Goal: Transaction & Acquisition: Purchase product/service

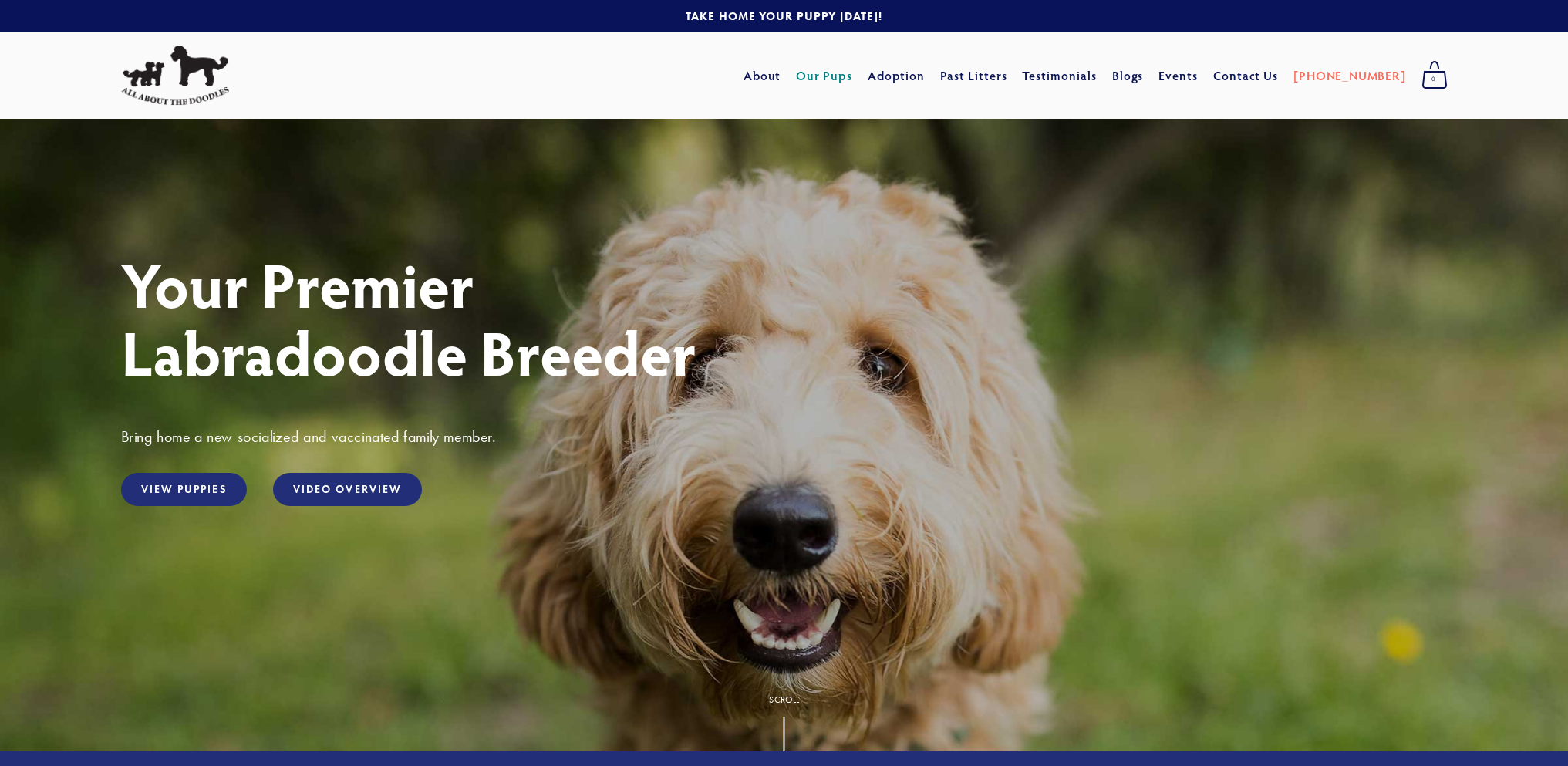
click at [852, 80] on link "Our Pups" at bounding box center [823, 75] width 56 height 28
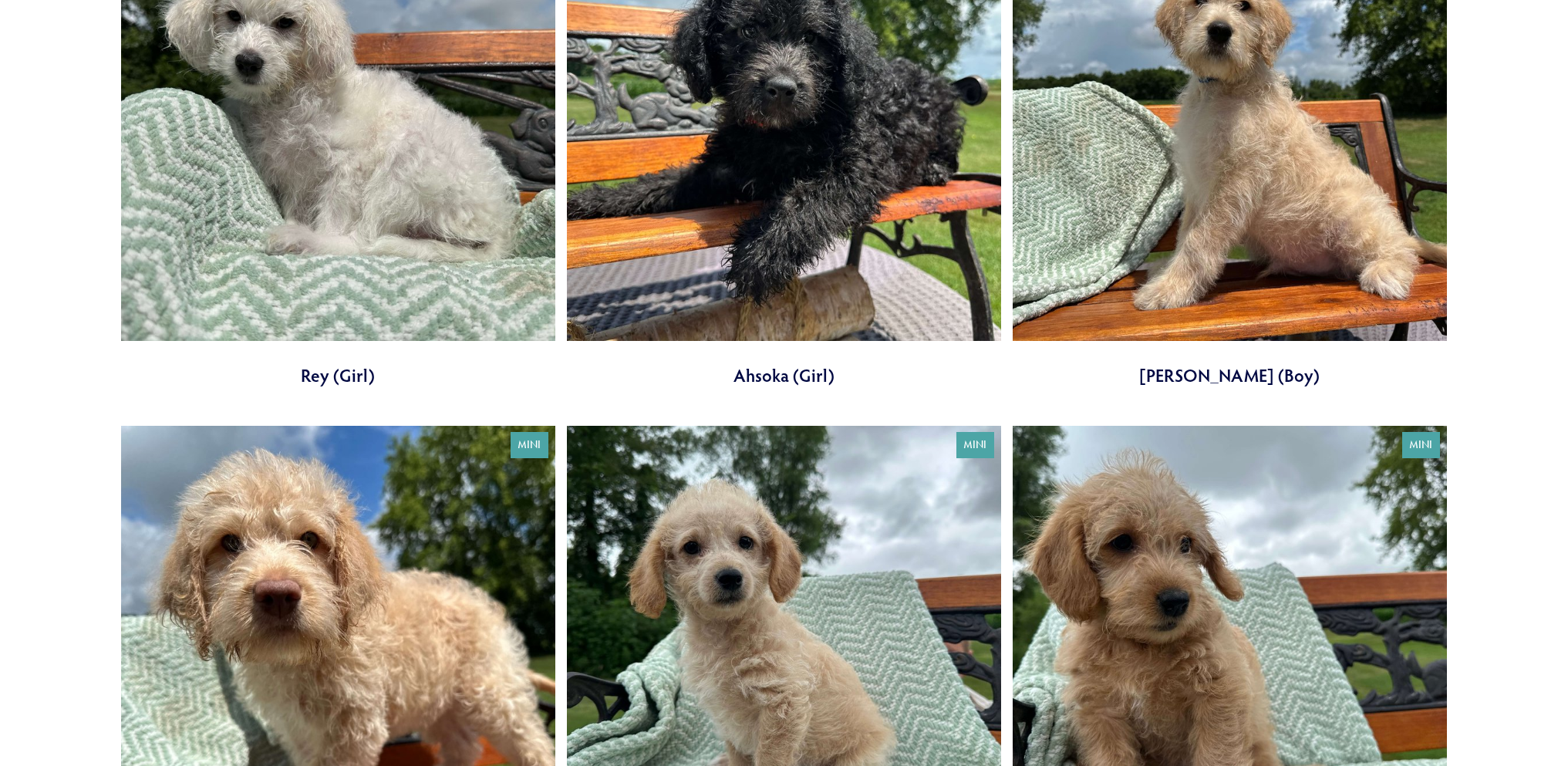
scroll to position [386, 0]
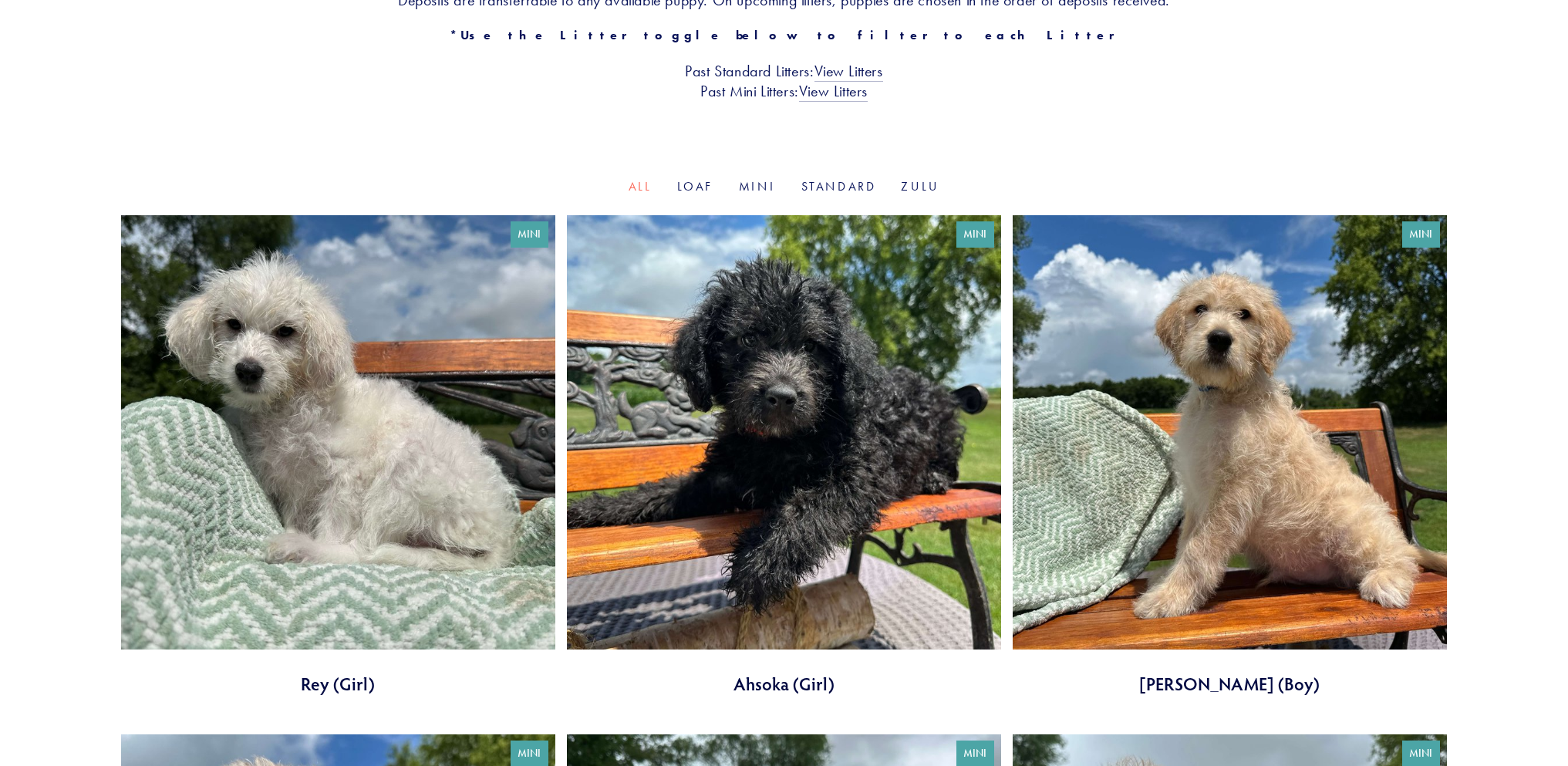
click at [1178, 377] on link at bounding box center [1229, 455] width 434 height 481
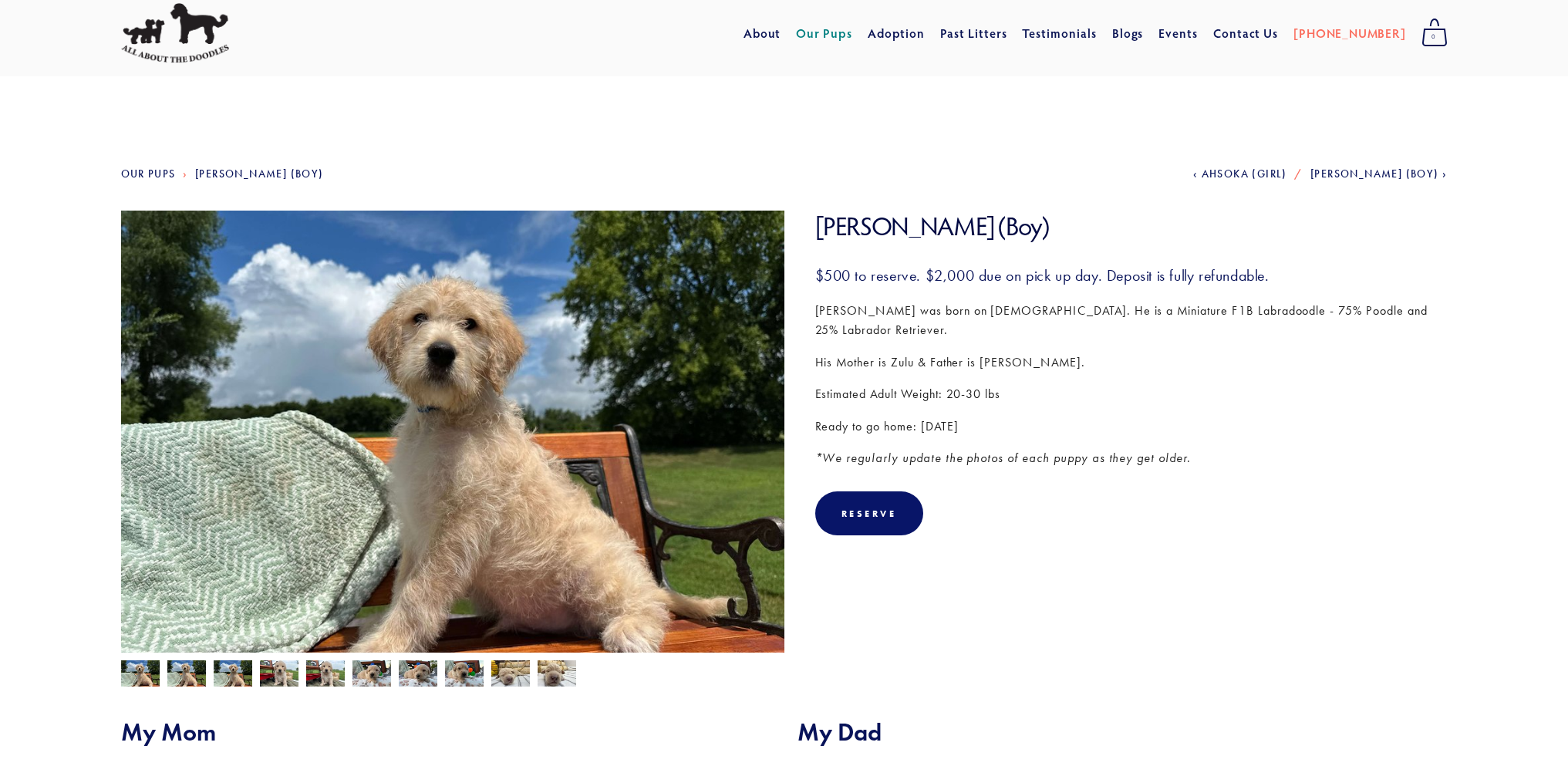
scroll to position [77, 0]
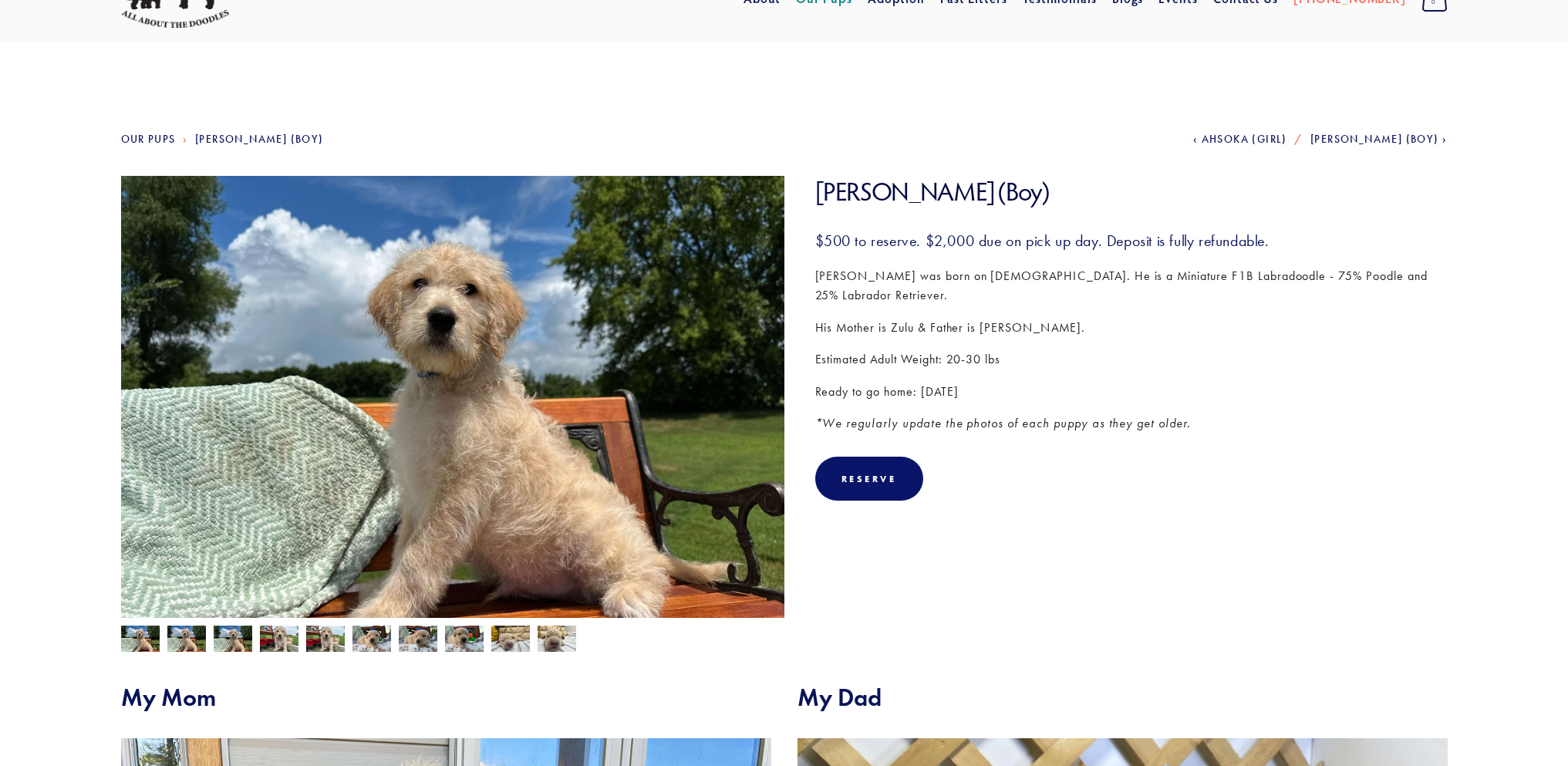
click at [183, 637] on img at bounding box center [186, 640] width 38 height 30
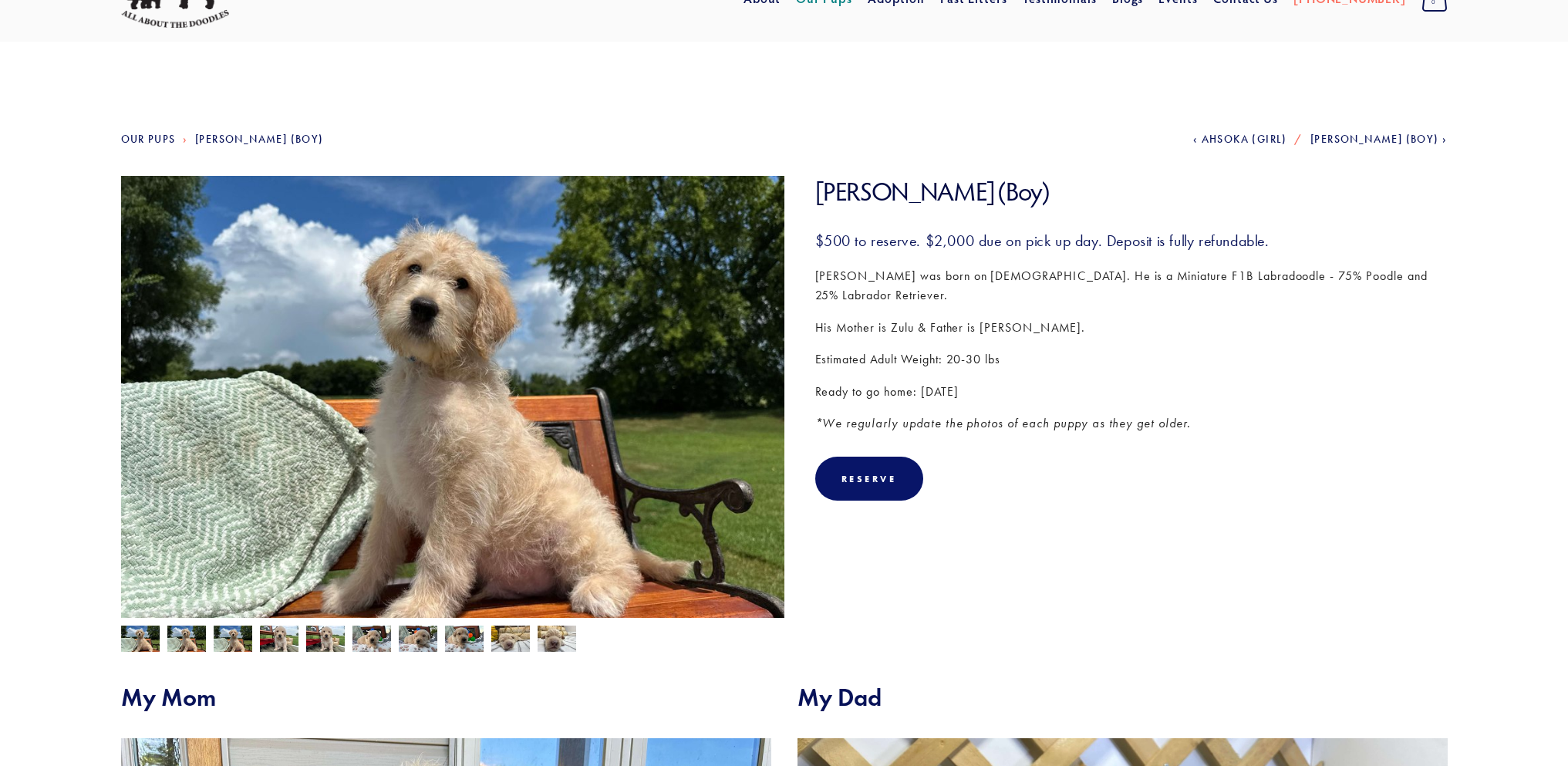
click at [244, 638] on img at bounding box center [233, 640] width 38 height 30
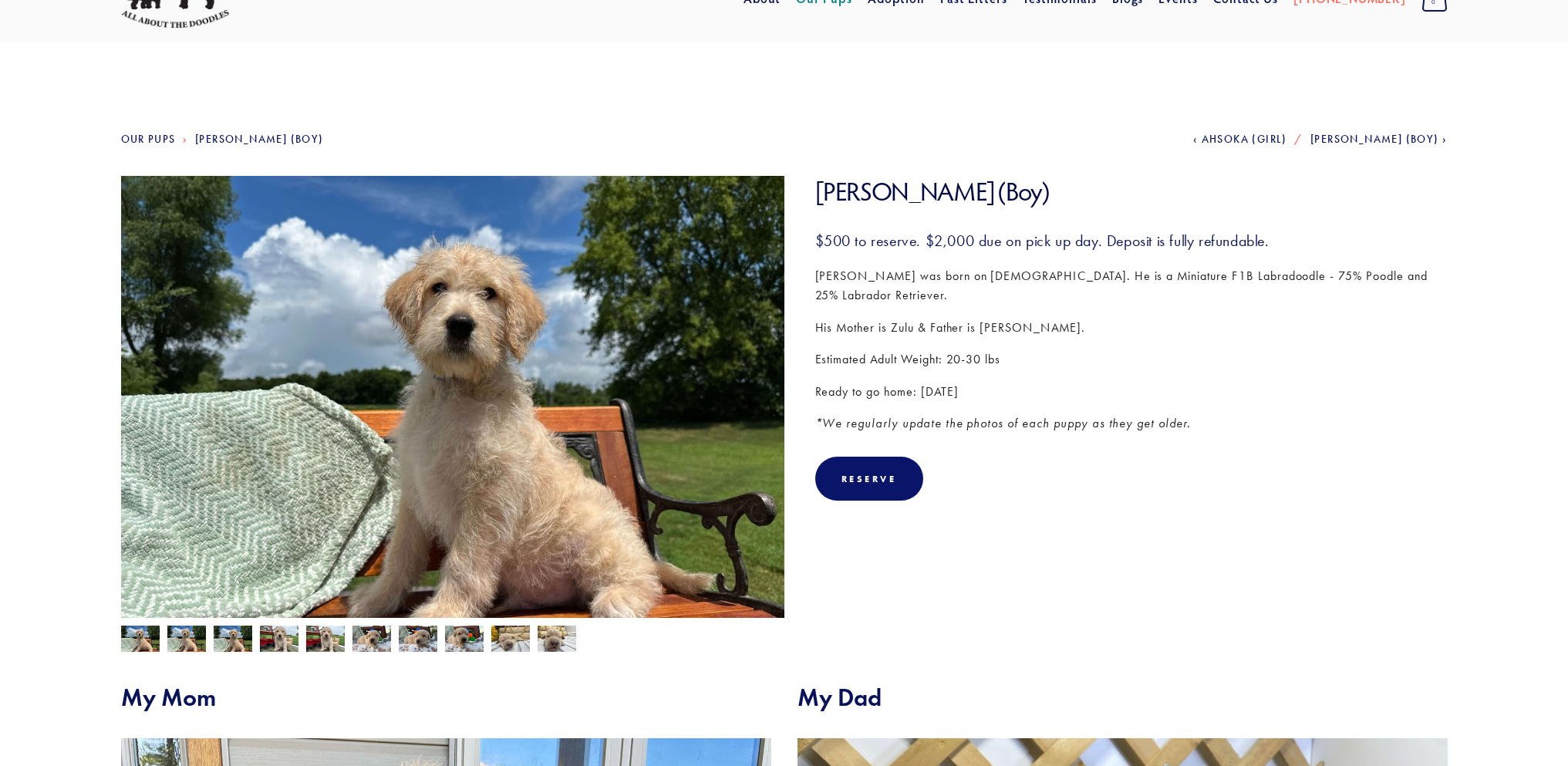
click at [279, 636] on img at bounding box center [278, 640] width 38 height 30
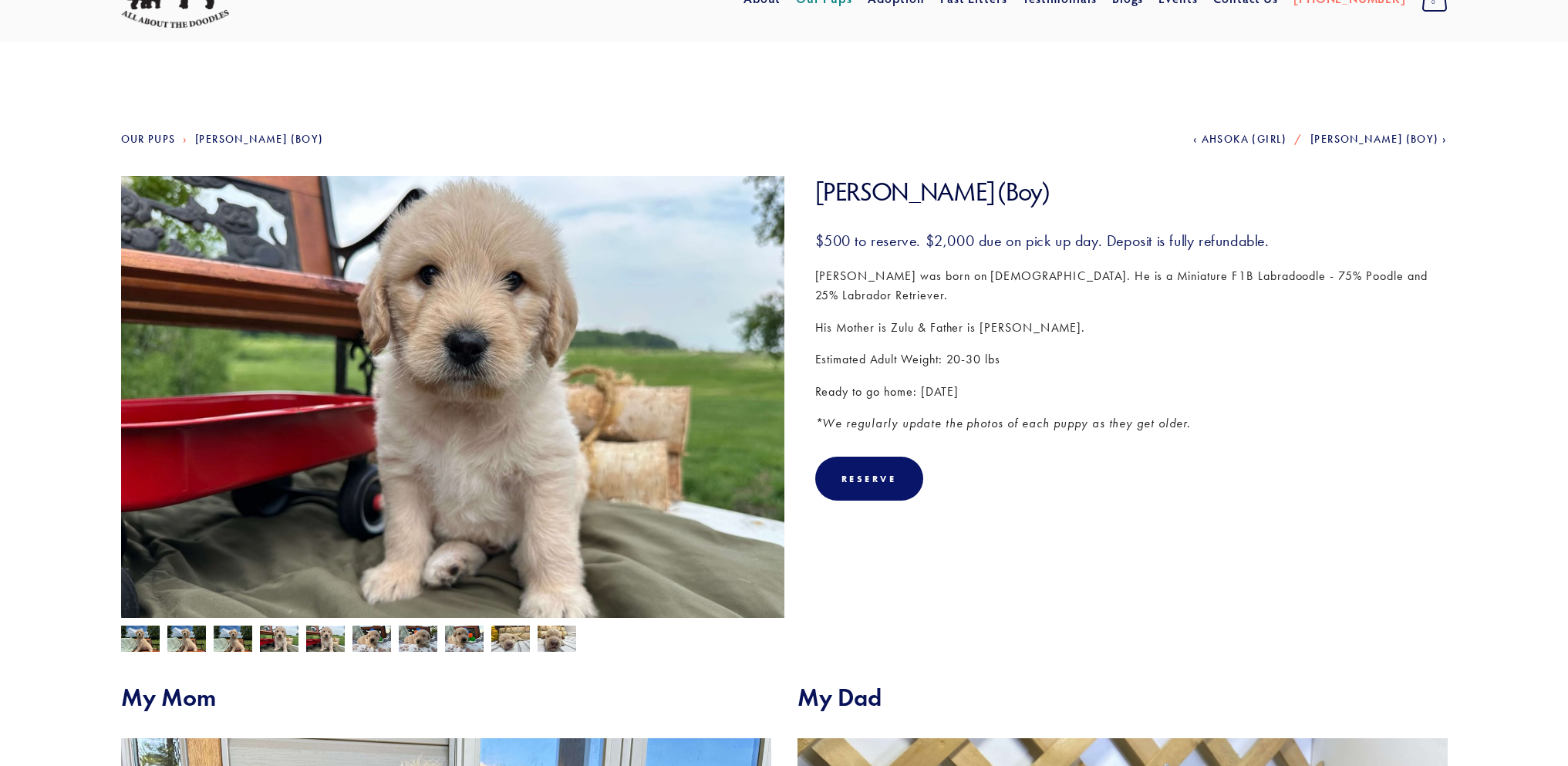
click at [413, 633] on img at bounding box center [417, 638] width 38 height 30
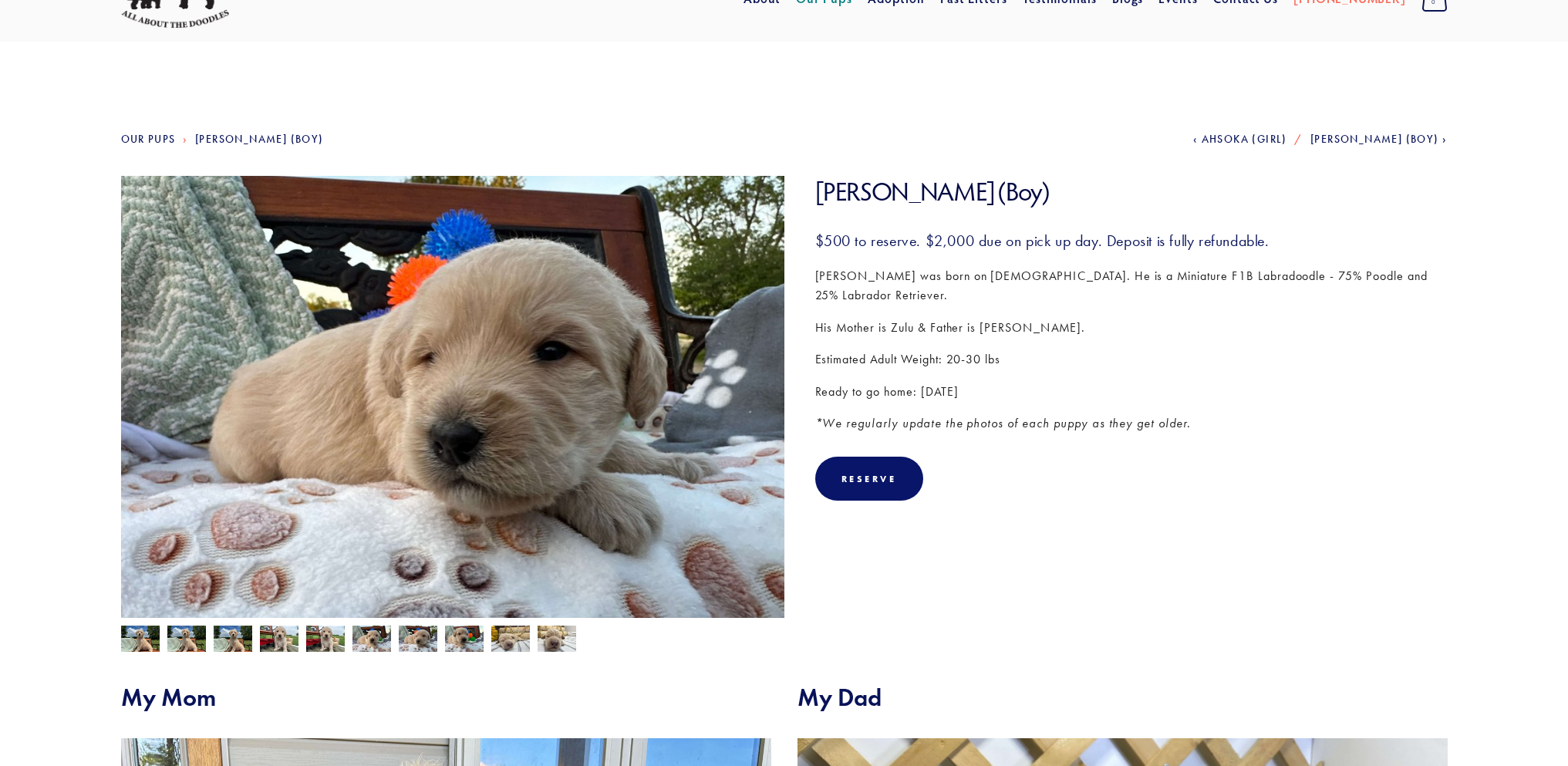
click at [503, 634] on img at bounding box center [510, 638] width 38 height 30
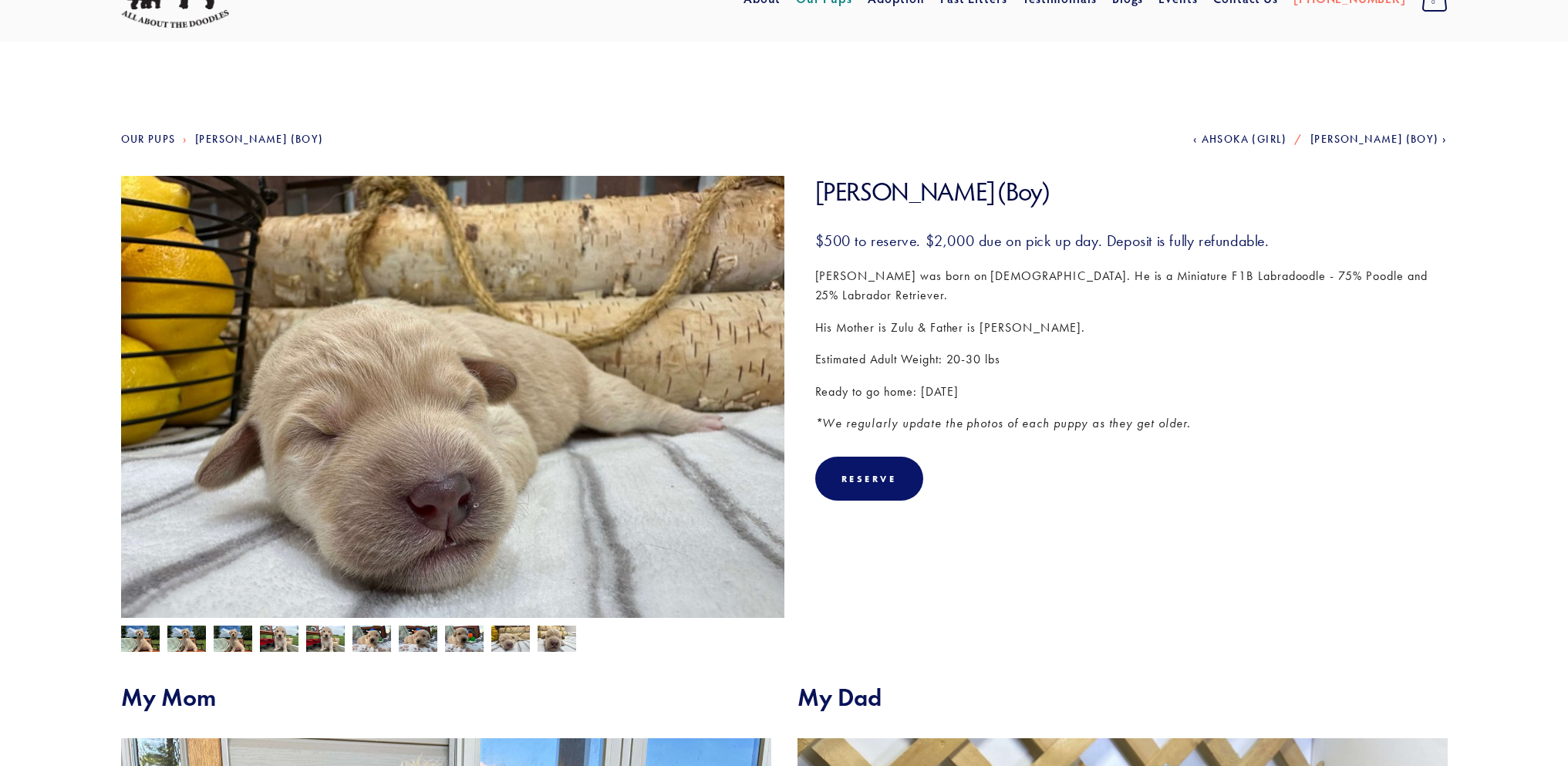
click at [554, 636] on img at bounding box center [557, 638] width 38 height 30
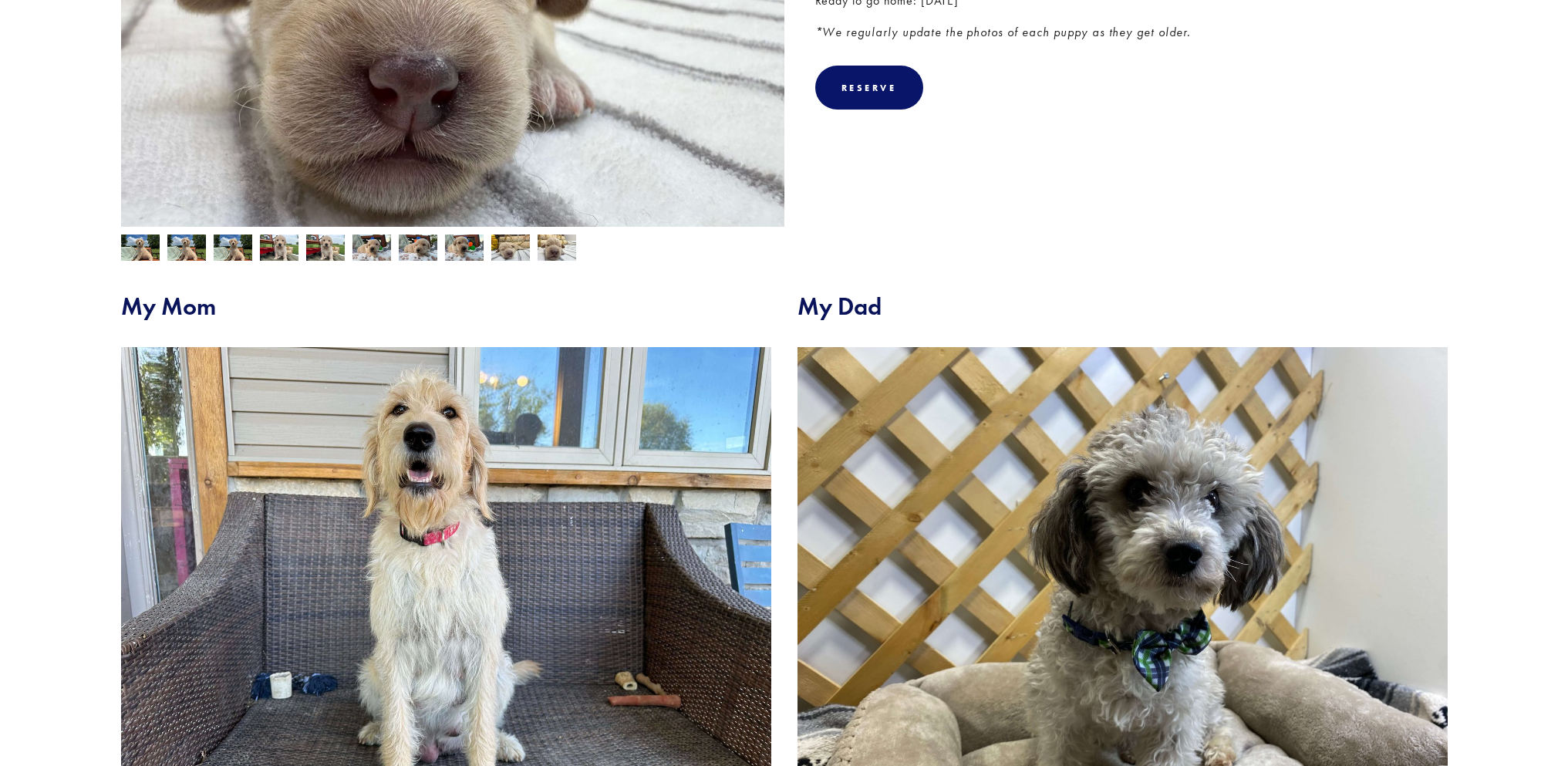
scroll to position [540, 0]
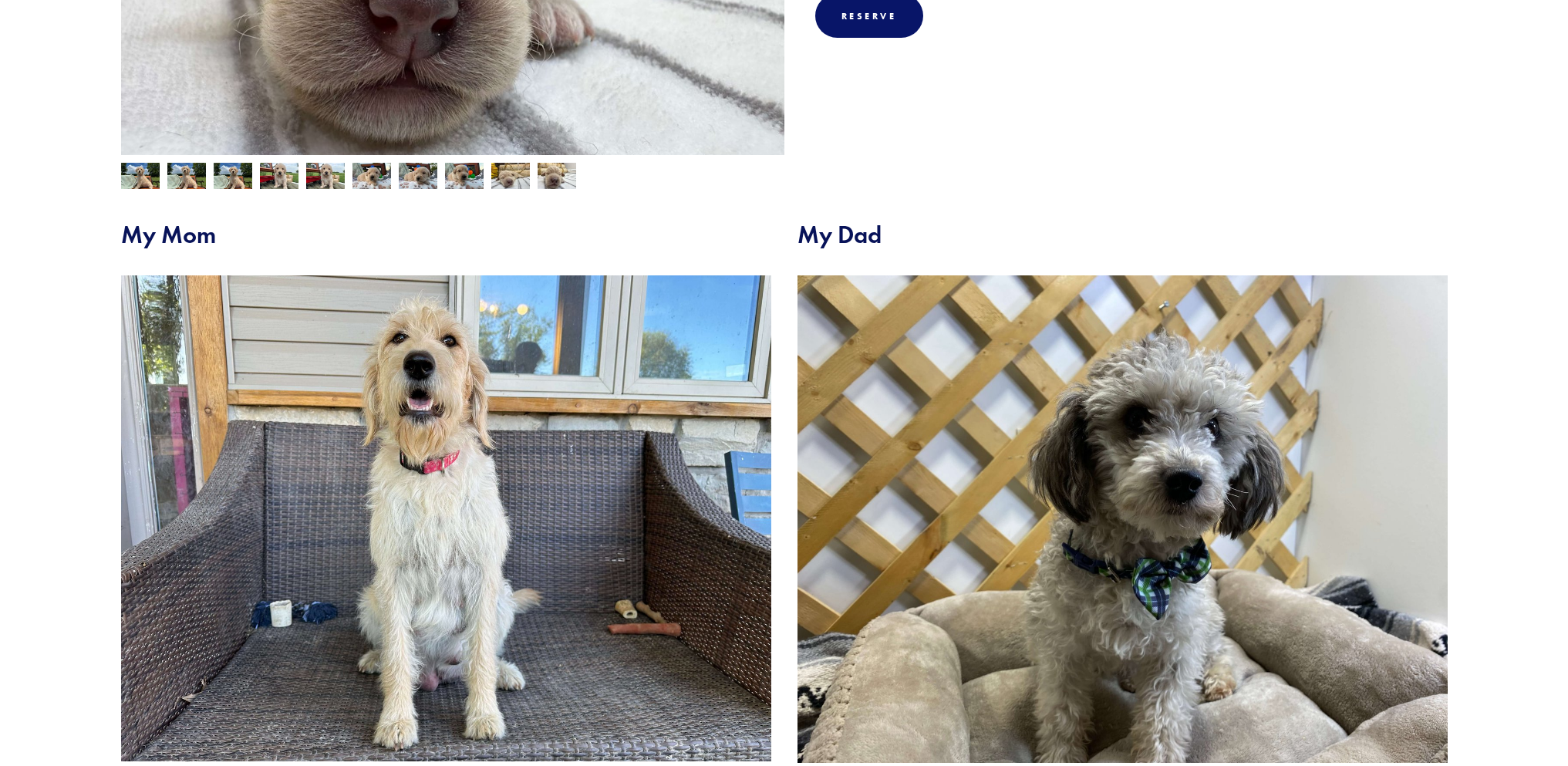
click at [58, 380] on section "Our Pups [PERSON_NAME] (Boy) Previous Ahsoka (Girl) Next [PERSON_NAME] (Boy) [P…" at bounding box center [784, 224] width 1480 height 1289
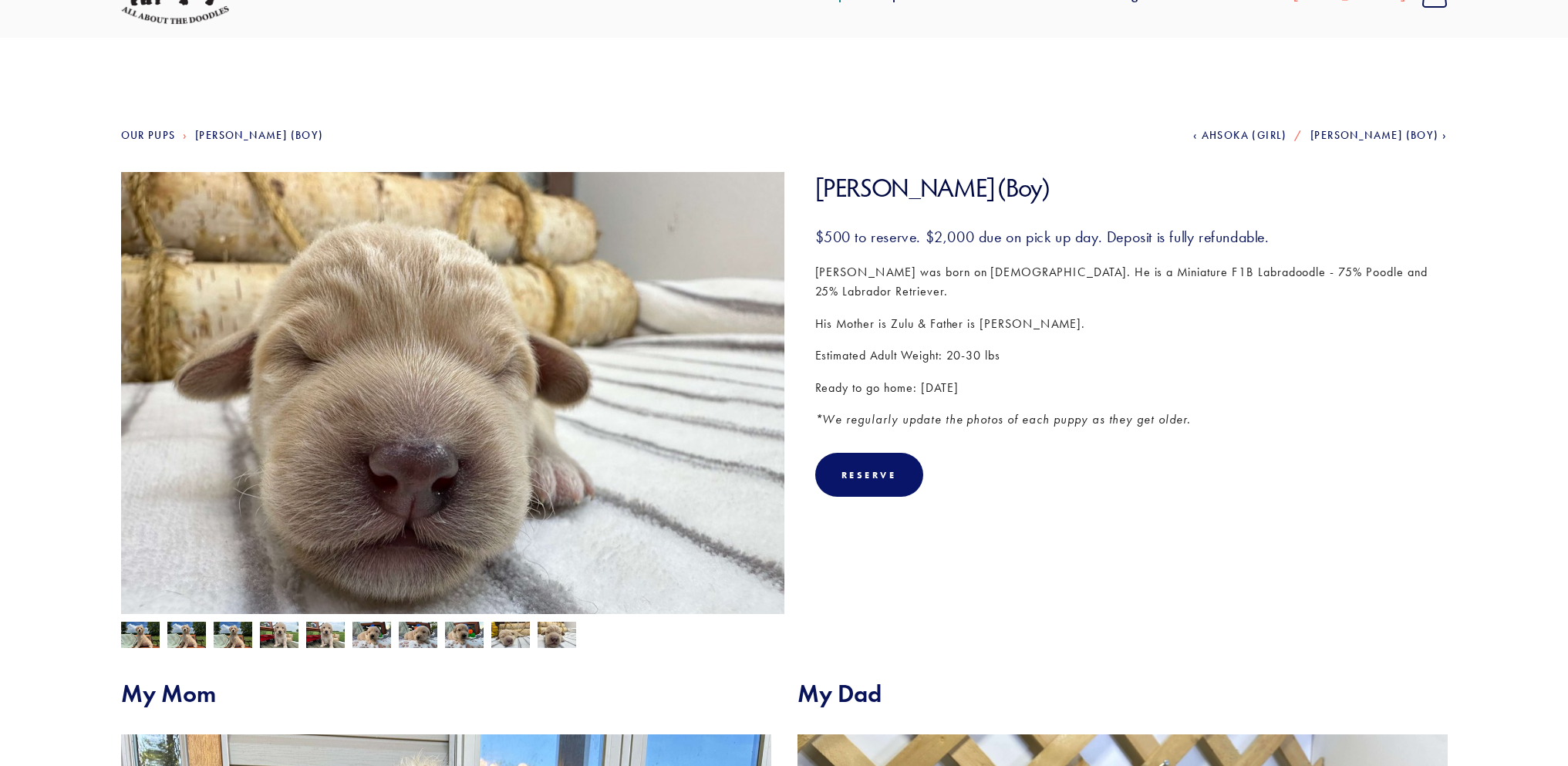
scroll to position [2, 0]
